Goal: Transaction & Acquisition: Obtain resource

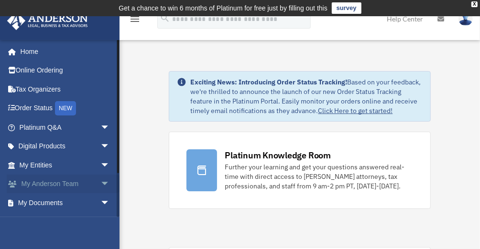
click at [70, 182] on link "My Anderson Team arrow_drop_down" at bounding box center [66, 184] width 118 height 19
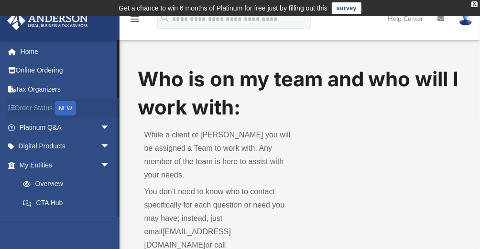
click at [42, 108] on link "Order Status NEW" at bounding box center [66, 109] width 118 height 20
click at [43, 108] on link "Order Status NEW" at bounding box center [66, 109] width 118 height 20
click at [13, 107] on icon at bounding box center [13, 108] width 1 height 7
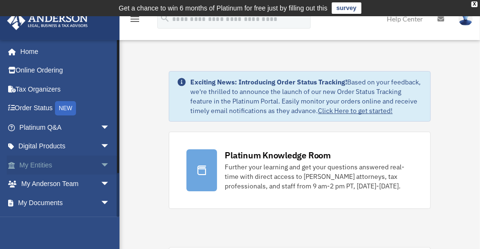
click at [56, 161] on link "My Entities arrow_drop_down" at bounding box center [66, 165] width 118 height 19
click at [100, 162] on span "arrow_drop_down" at bounding box center [109, 166] width 19 height 20
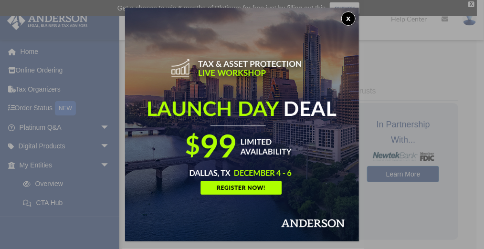
click at [348, 17] on button "x" at bounding box center [349, 18] width 14 height 14
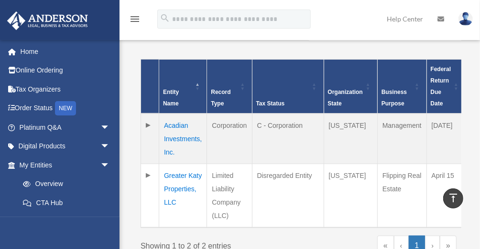
scroll to position [239, 0]
click at [147, 114] on td at bounding box center [150, 139] width 18 height 51
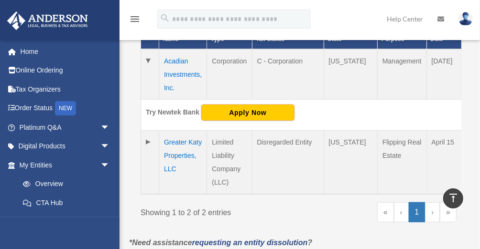
scroll to position [285, 0]
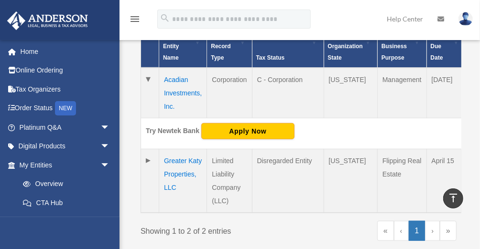
click at [176, 159] on td "Greater Katy Properties, LLC" at bounding box center [183, 182] width 48 height 64
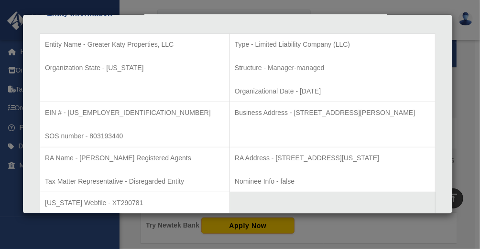
scroll to position [0, 0]
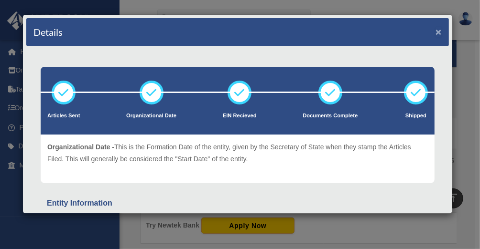
click at [435, 30] on button "×" at bounding box center [438, 32] width 6 height 10
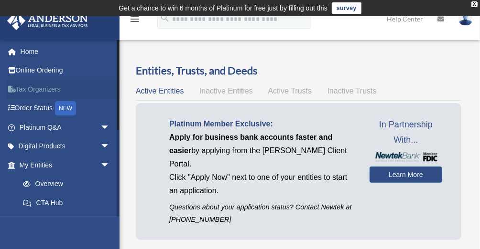
click at [45, 89] on link "Tax Organizers" at bounding box center [66, 89] width 118 height 19
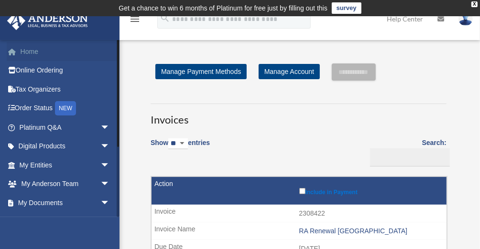
click at [27, 51] on link "Home" at bounding box center [66, 51] width 118 height 19
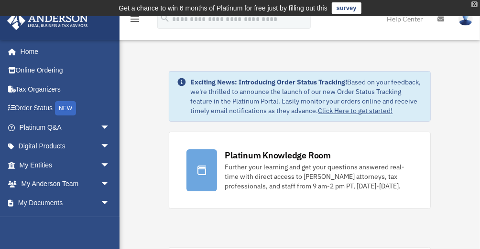
click at [473, 3] on div "X" at bounding box center [474, 4] width 6 height 6
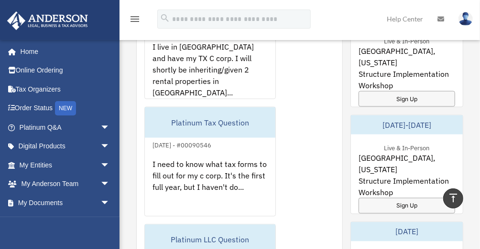
scroll to position [697, 0]
click at [52, 202] on link "My Documents arrow_drop_down" at bounding box center [66, 202] width 118 height 19
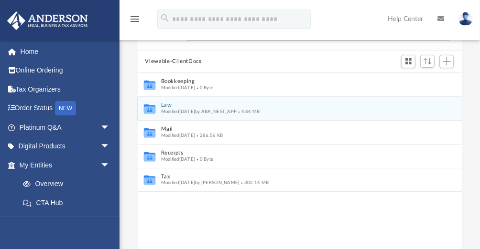
scroll to position [73, 0]
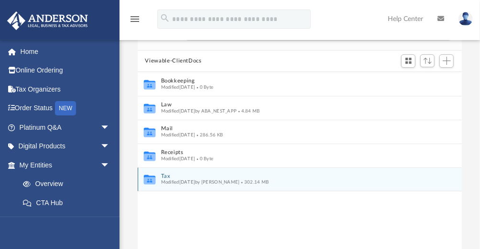
click at [234, 181] on span "Modified [DATE] by [PERSON_NAME]" at bounding box center [200, 182] width 79 height 5
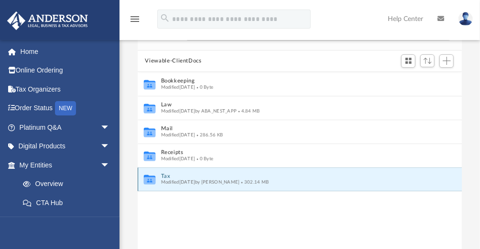
click at [153, 179] on icon "grid" at bounding box center [148, 180] width 11 height 7
click at [173, 176] on button "Tax" at bounding box center [293, 176] width 265 height 6
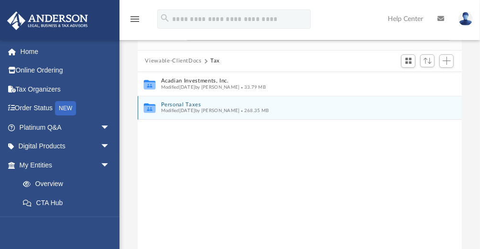
click at [196, 108] on span "Modified [DATE] by [PERSON_NAME]" at bounding box center [200, 110] width 79 height 5
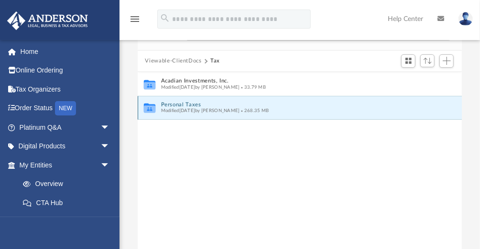
click at [170, 97] on div "Collaborated Folder Personal Taxes Modified [DATE] by [PERSON_NAME] 268.35 MB" at bounding box center [300, 108] width 324 height 24
click at [168, 102] on button "Personal Taxes" at bounding box center [293, 105] width 265 height 6
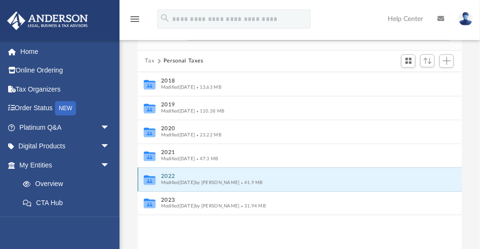
click at [213, 178] on button "2022" at bounding box center [293, 176] width 265 height 6
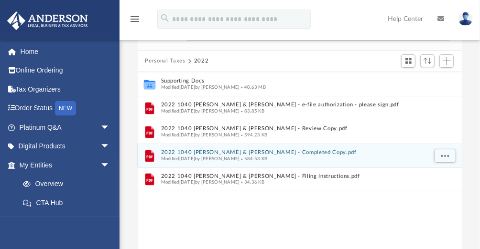
click at [267, 157] on span "584.53 KB" at bounding box center [253, 158] width 28 height 5
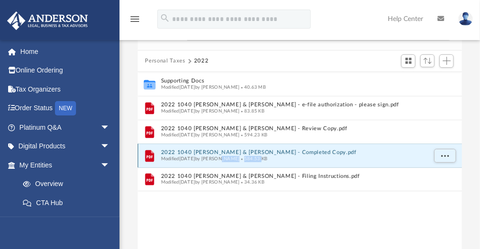
click at [267, 157] on span "584.53 KB" at bounding box center [253, 158] width 28 height 5
click at [386, 156] on div "Modified [DATE] by [PERSON_NAME] 584.53 KB" at bounding box center [293, 159] width 265 height 6
click at [438, 156] on button "More options" at bounding box center [444, 156] width 22 height 14
click at [427, 172] on li "Preview" at bounding box center [436, 175] width 28 height 10
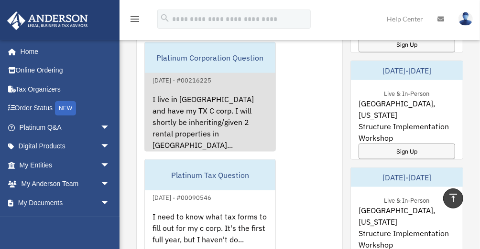
scroll to position [641, 0]
